Goal: Transaction & Acquisition: Purchase product/service

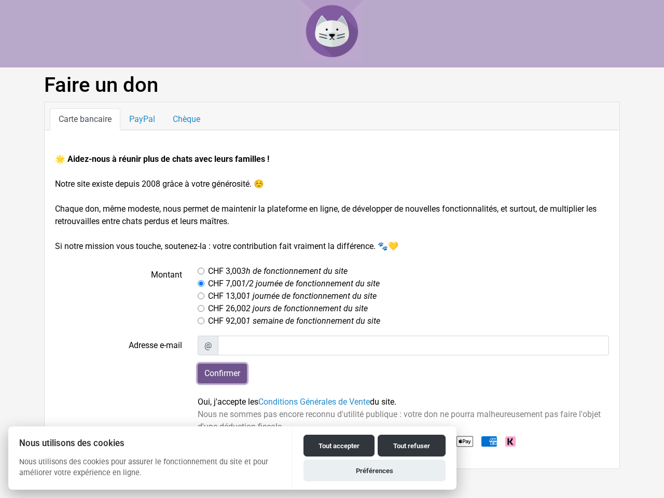
click at [222, 374] on input "Confirmer" at bounding box center [222, 374] width 49 height 20
click at [339, 446] on button "Tout accepter" at bounding box center [339, 446] width 71 height 22
click at [412, 446] on button "Tout refuser" at bounding box center [412, 446] width 68 height 22
click at [375, 471] on button "Préférences" at bounding box center [375, 471] width 142 height 22
